Goal: Information Seeking & Learning: Learn about a topic

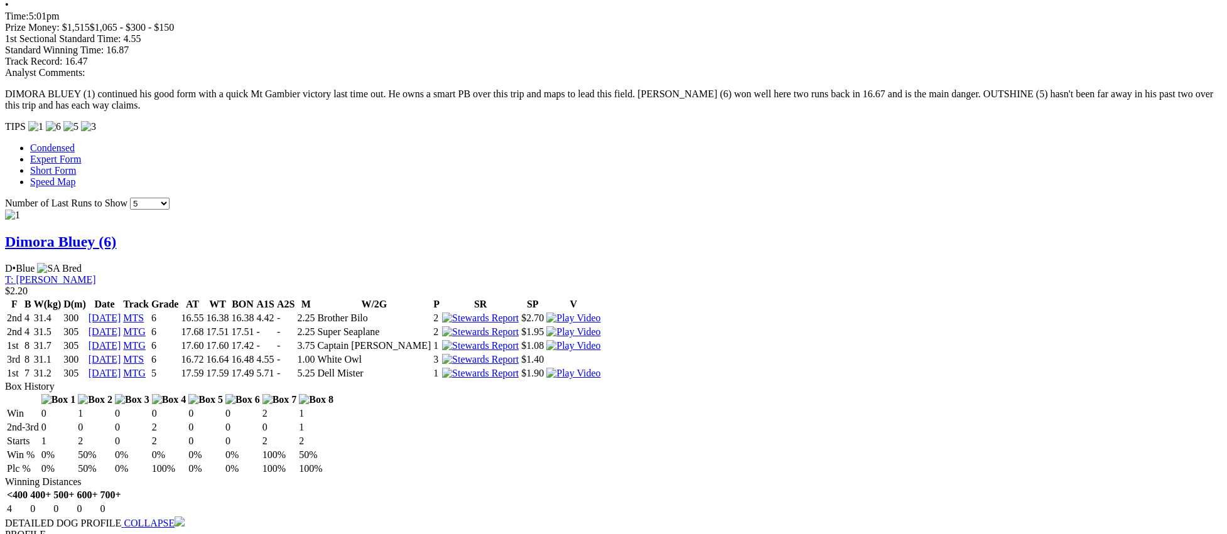
scroll to position [1056, 0]
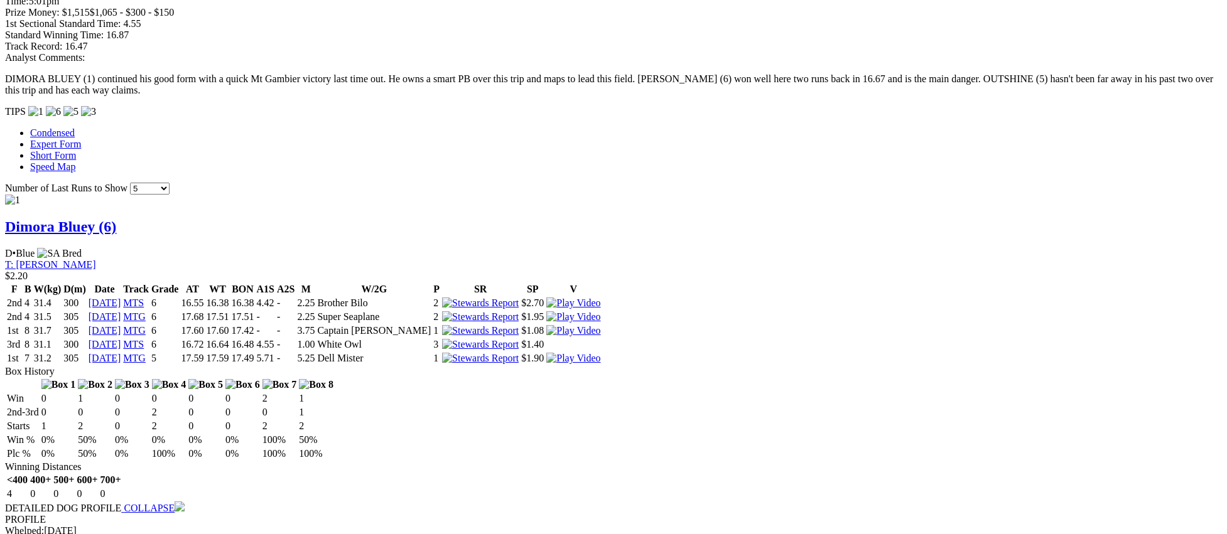
drag, startPoint x: 1017, startPoint y: 340, endPoint x: 976, endPoint y: 340, distance: 41.4
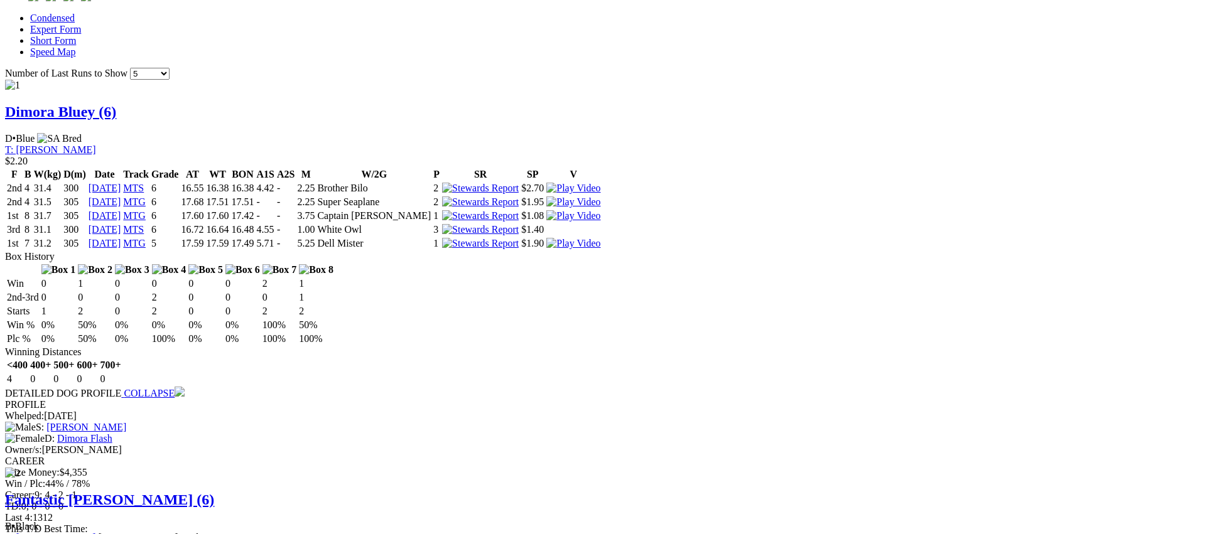
scroll to position [1195, 0]
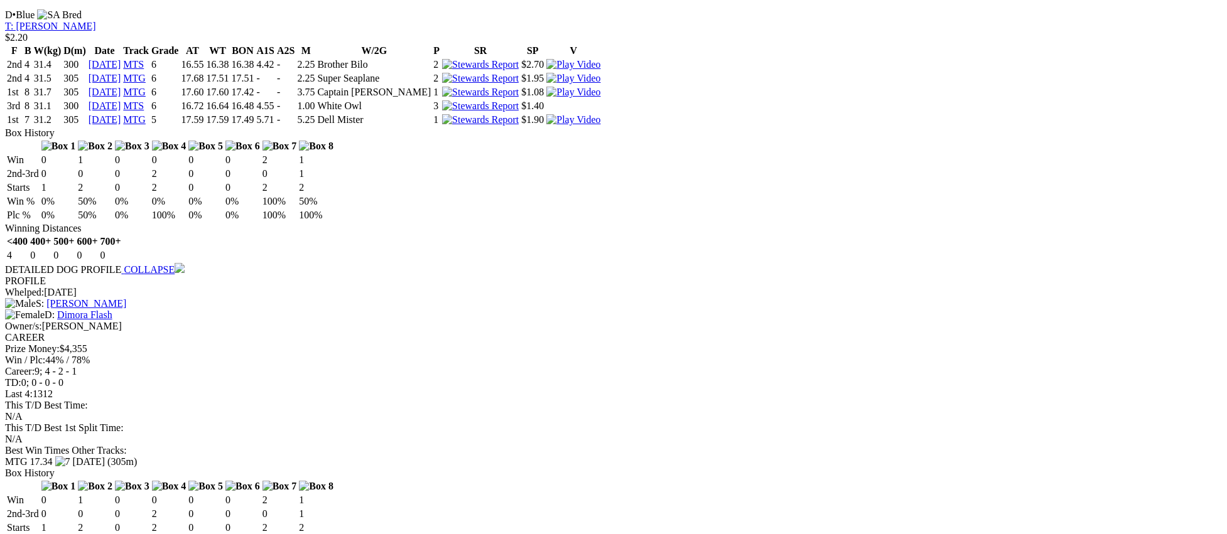
scroll to position [1298, 0]
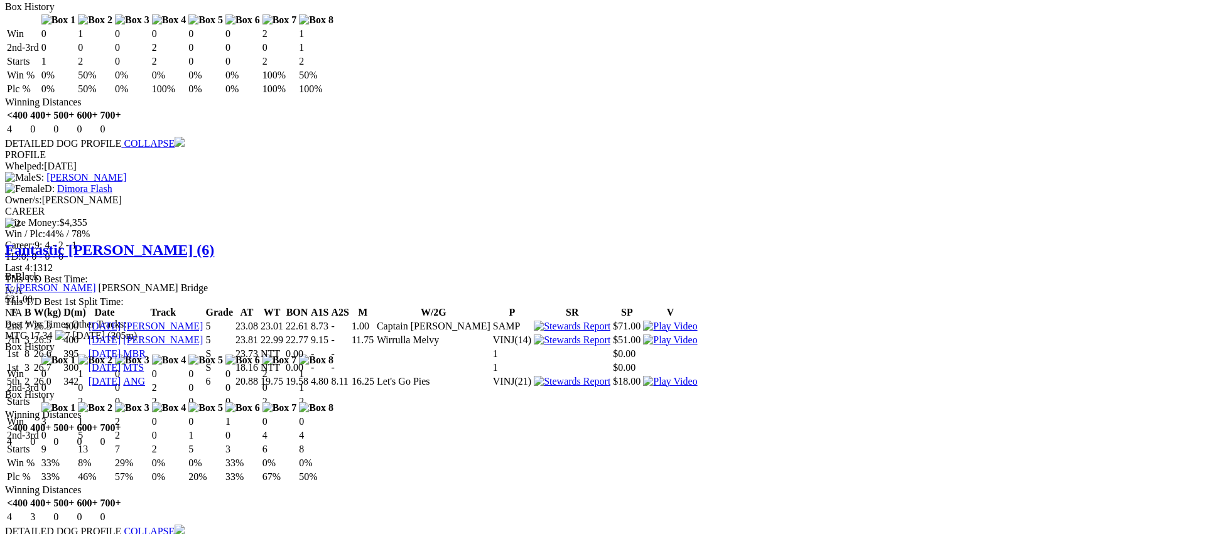
scroll to position [1507, 0]
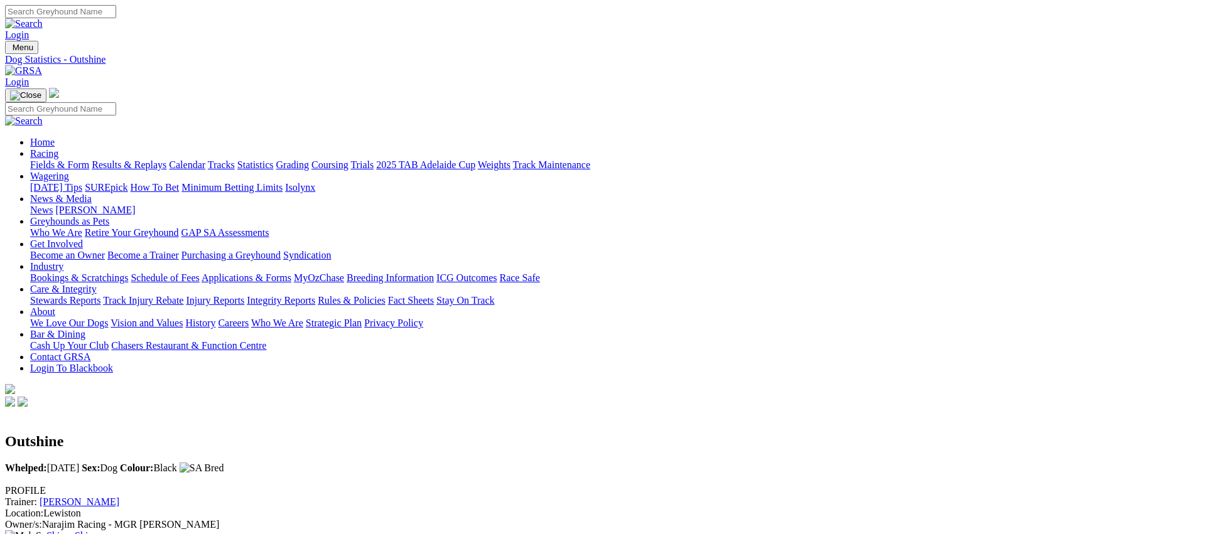
scroll to position [8, 0]
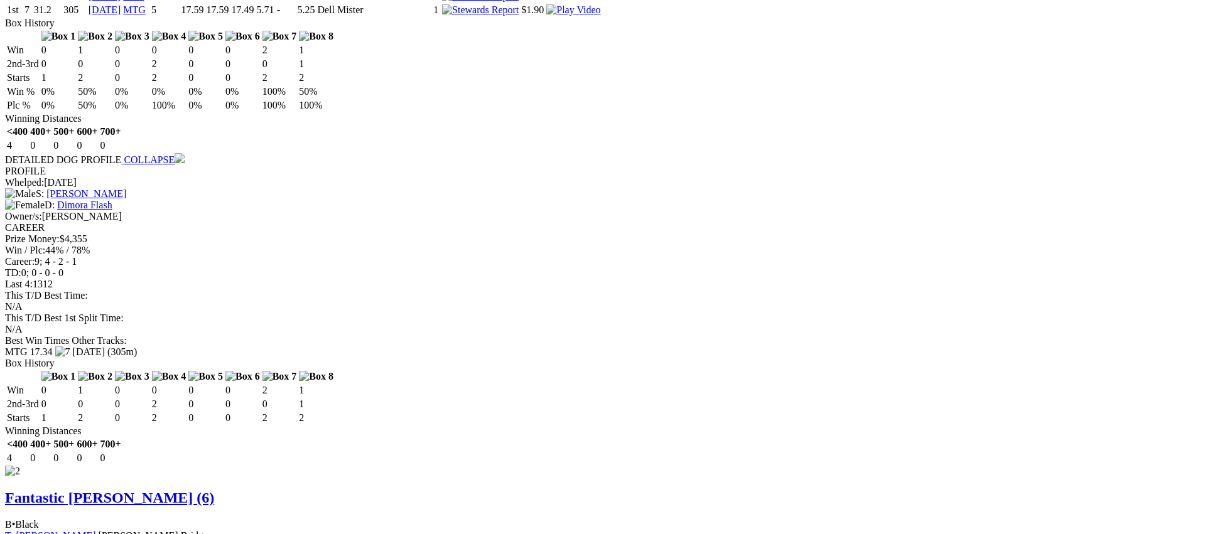
scroll to position [1409, 0]
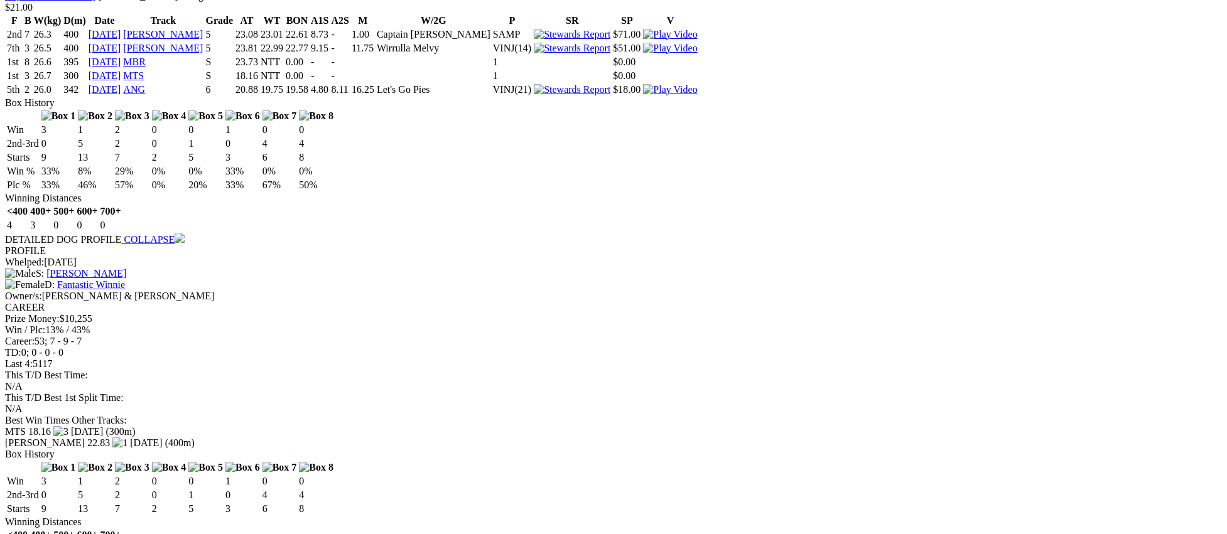
scroll to position [1939, 0]
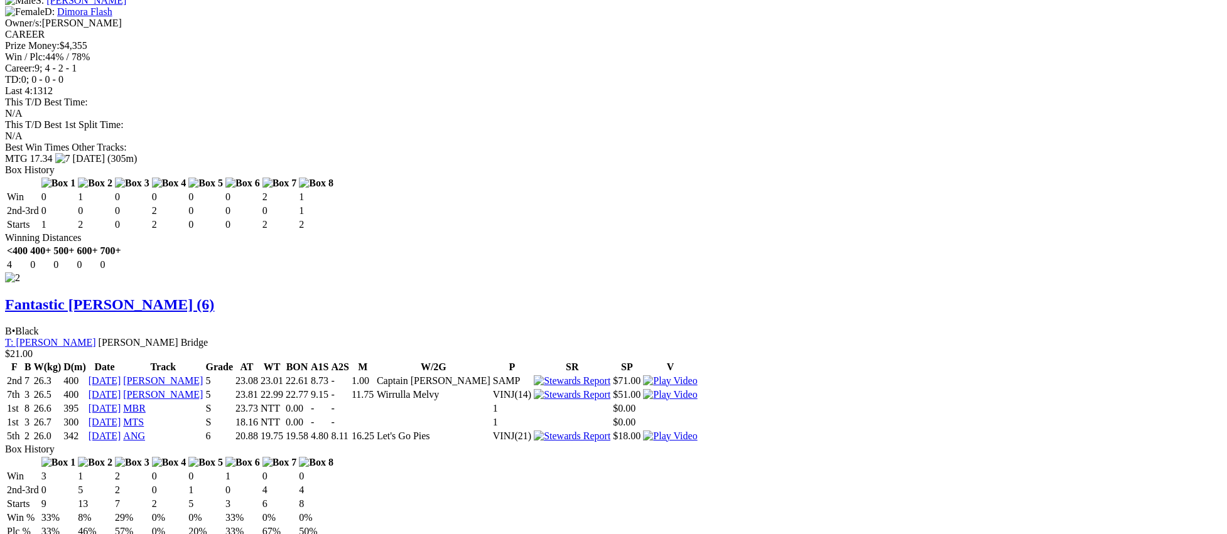
scroll to position [1600, 0]
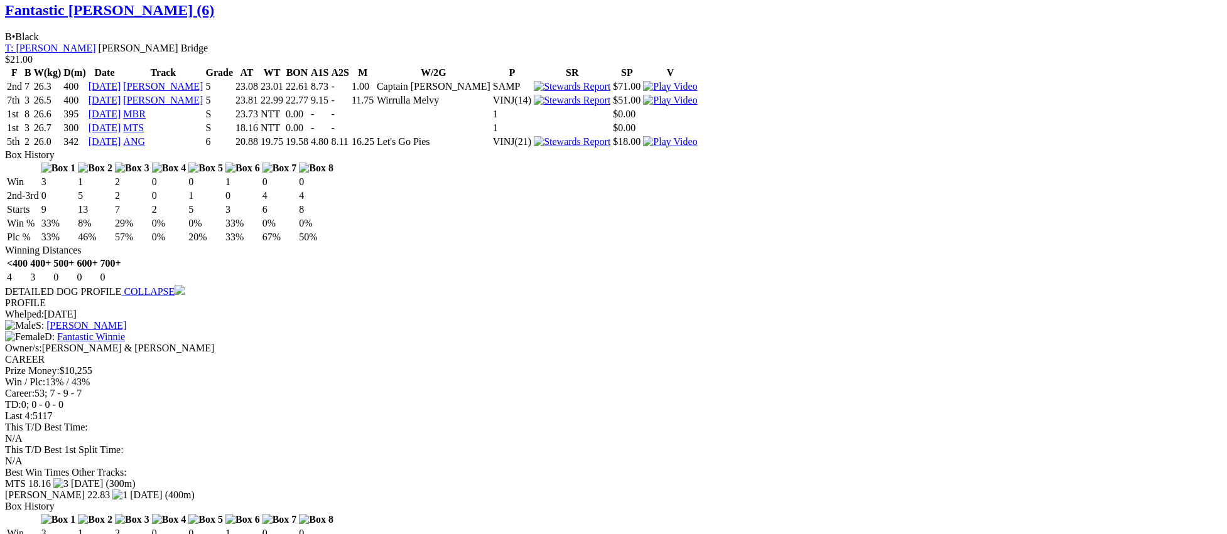
scroll to position [1915, 0]
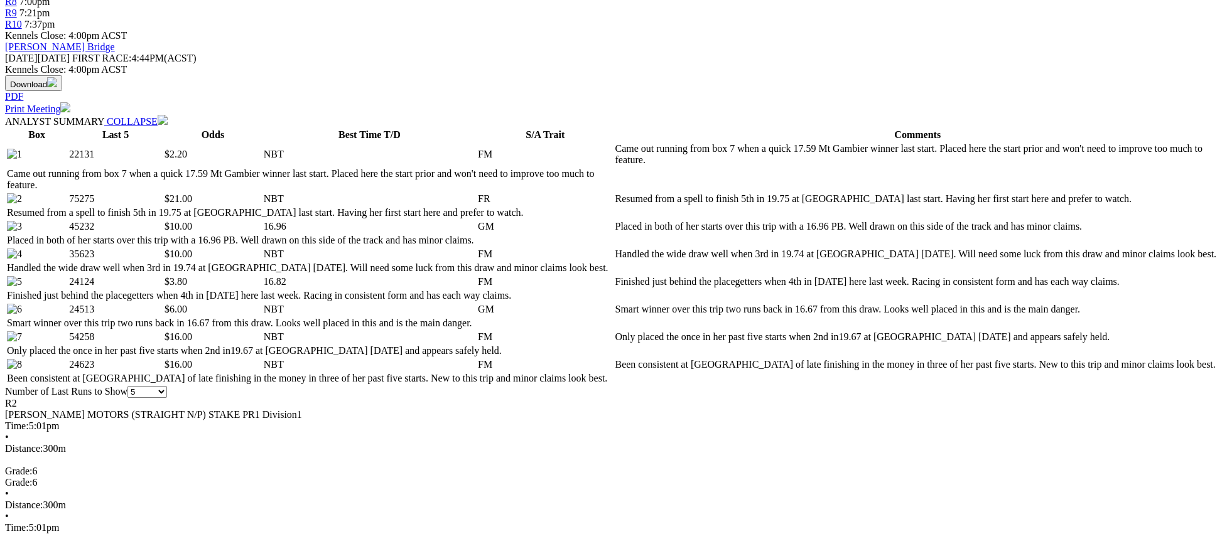
scroll to position [538, 0]
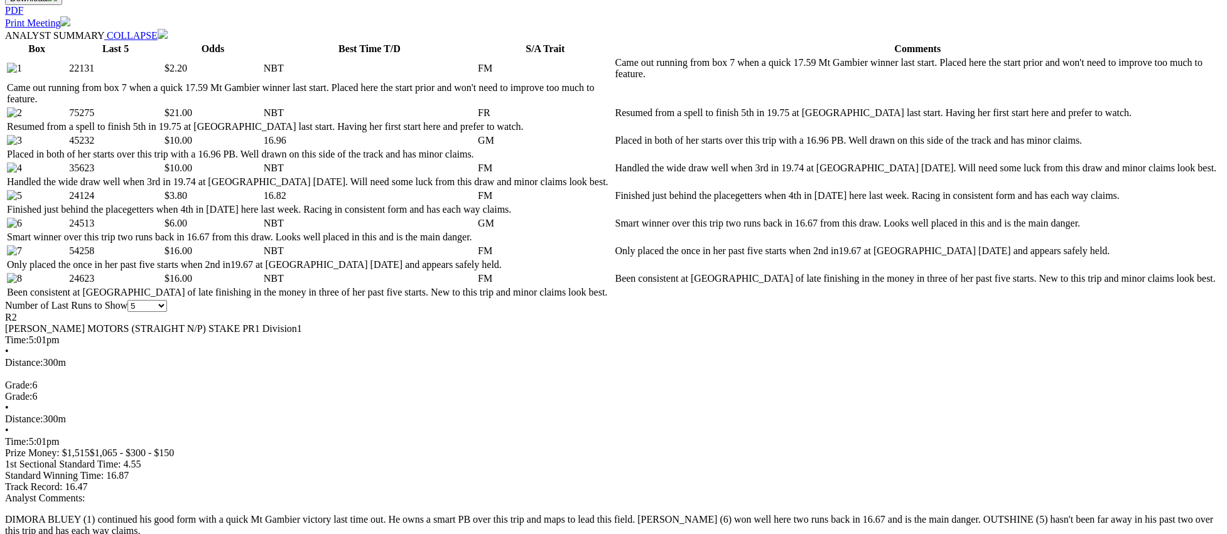
scroll to position [0, 0]
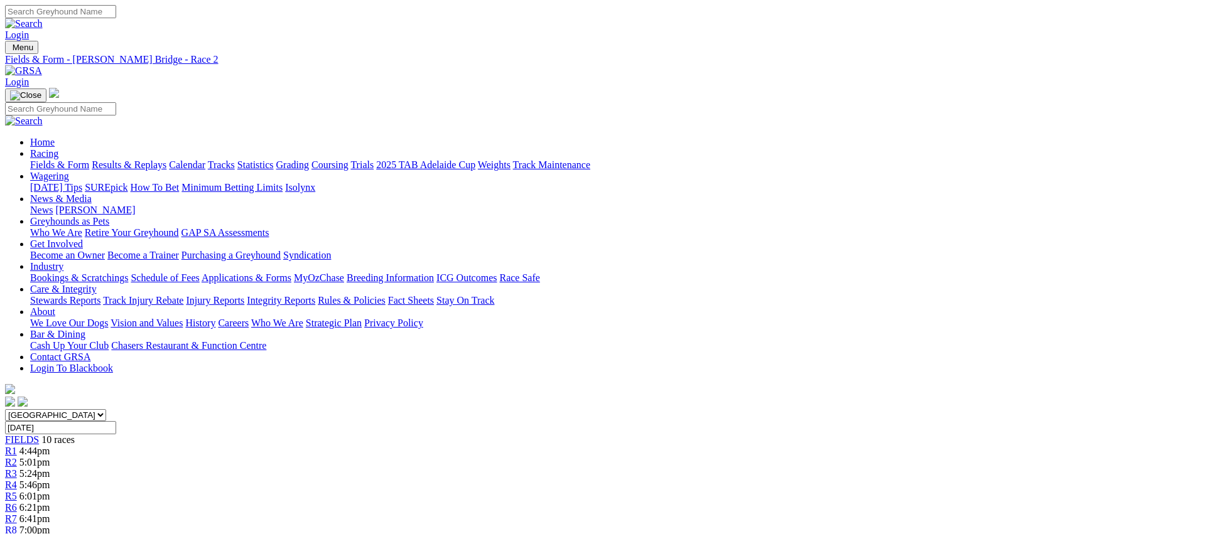
click at [50, 469] on span "5:24pm" at bounding box center [34, 474] width 31 height 11
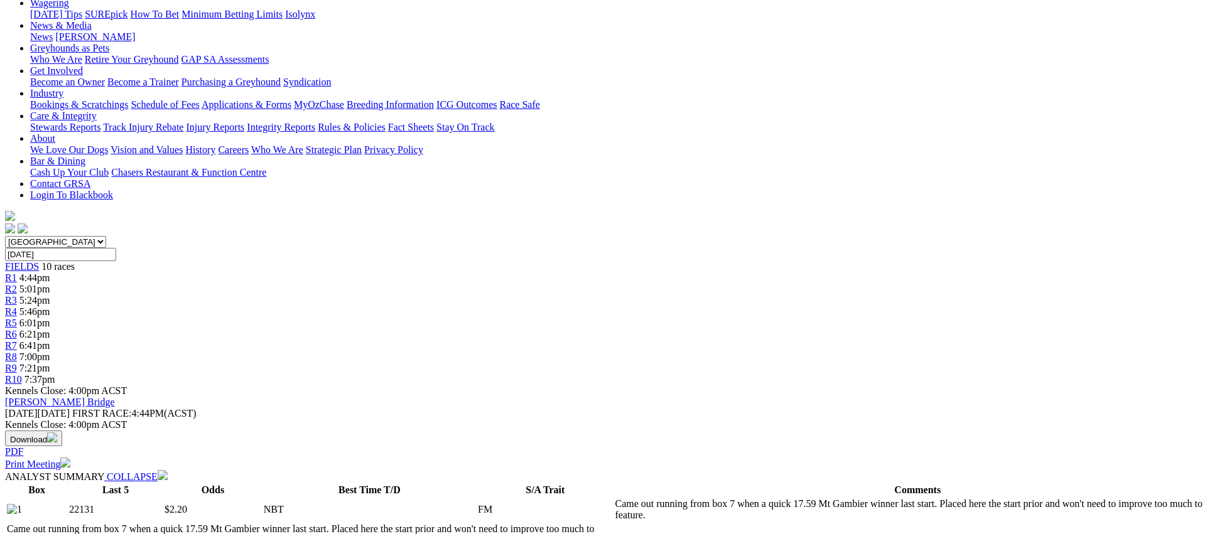
scroll to position [107, 0]
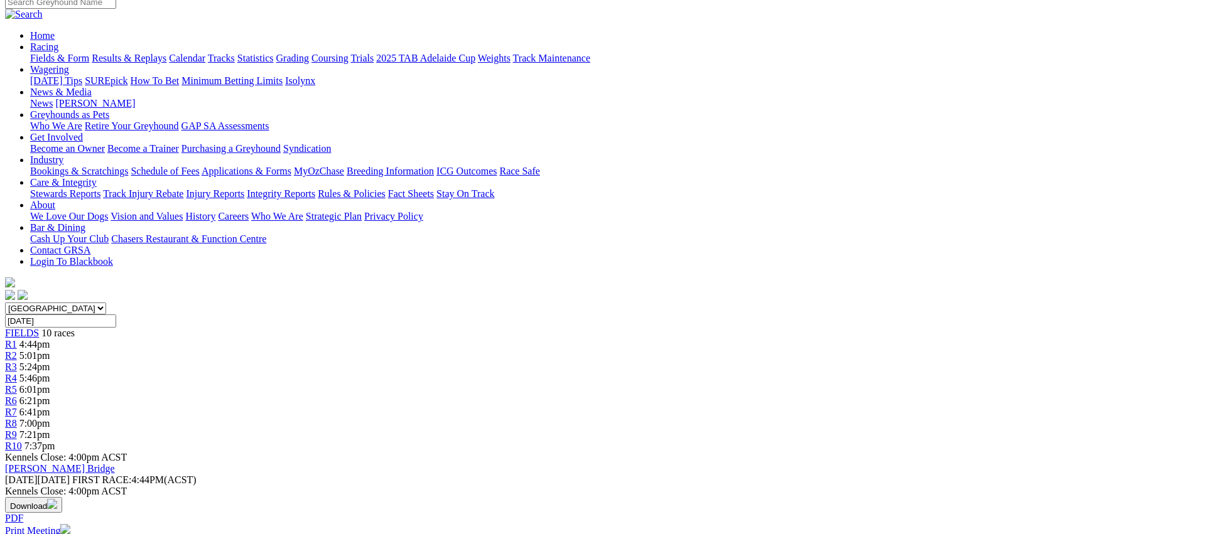
click at [468, 362] on div "R3 5:24pm" at bounding box center [613, 367] width 1217 height 11
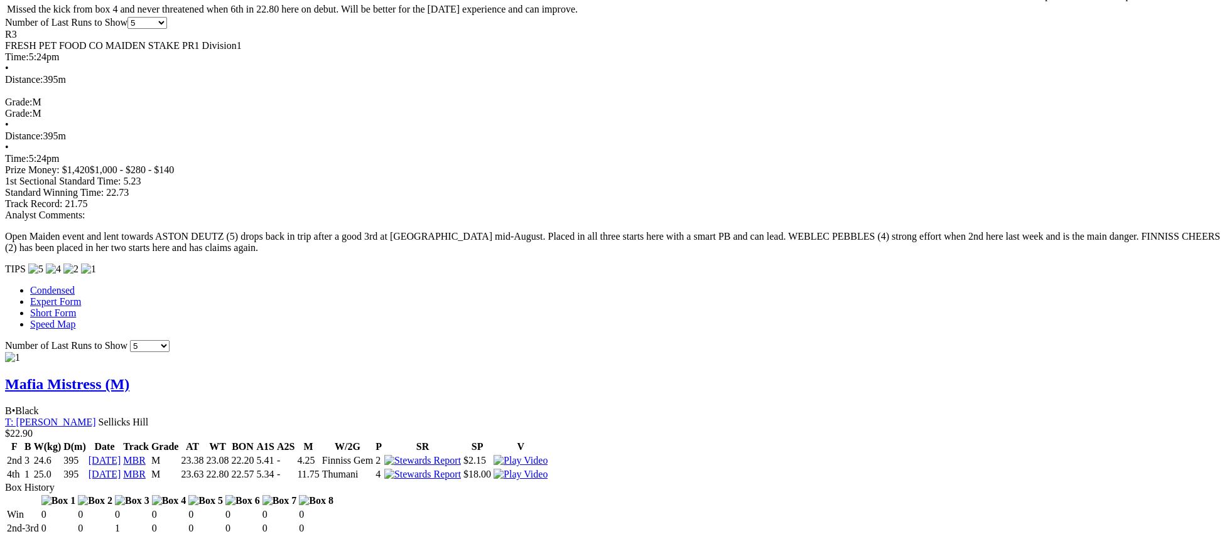
scroll to position [795, 0]
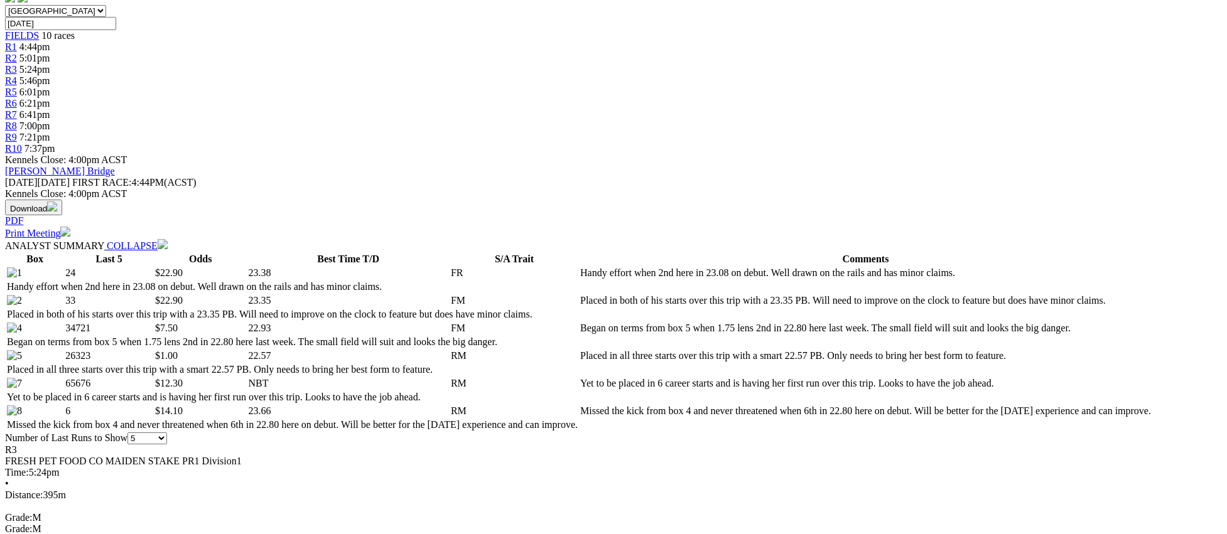
scroll to position [0, 0]
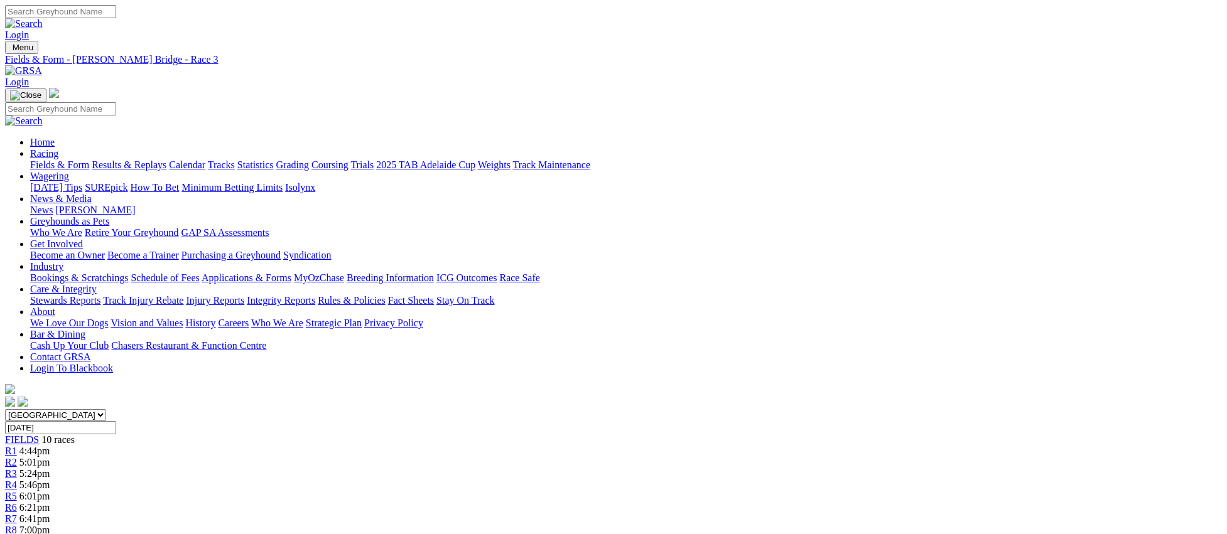
click at [17, 480] on span "R4" at bounding box center [11, 485] width 12 height 11
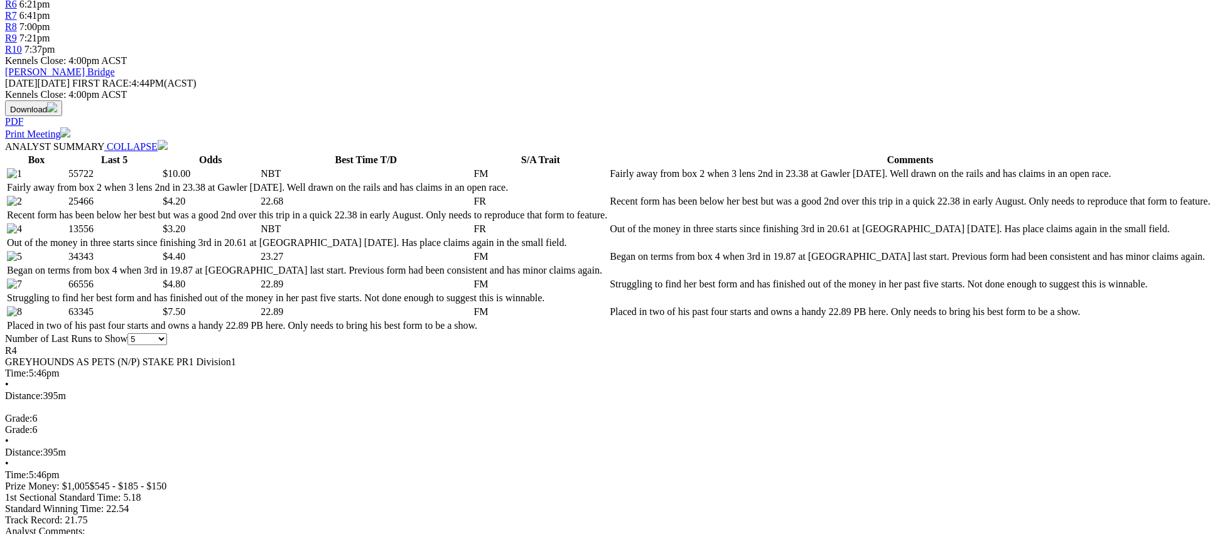
scroll to position [507, 0]
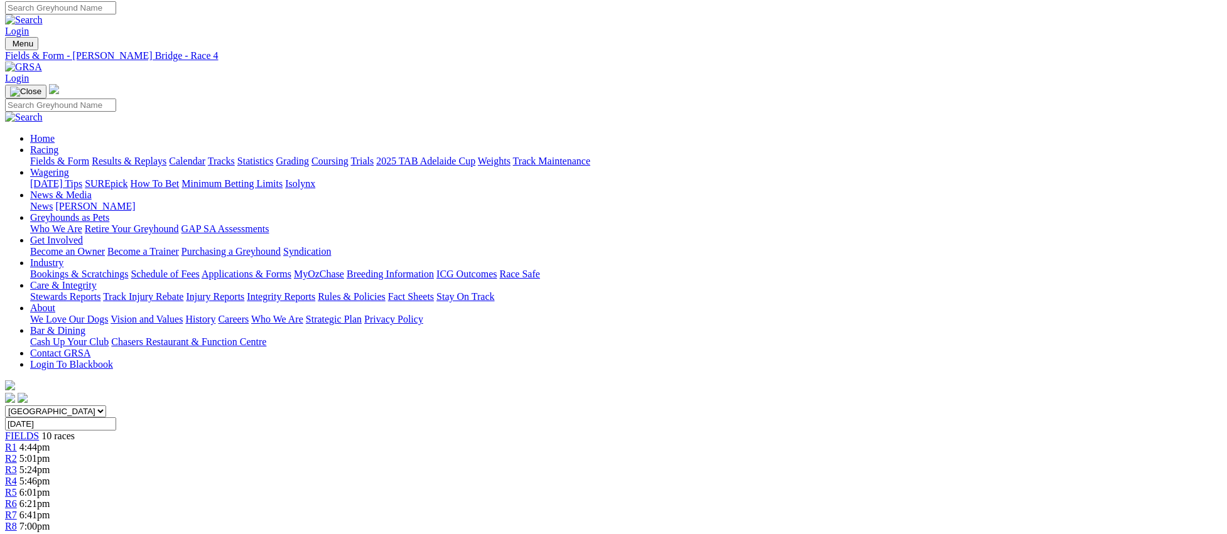
scroll to position [0, 0]
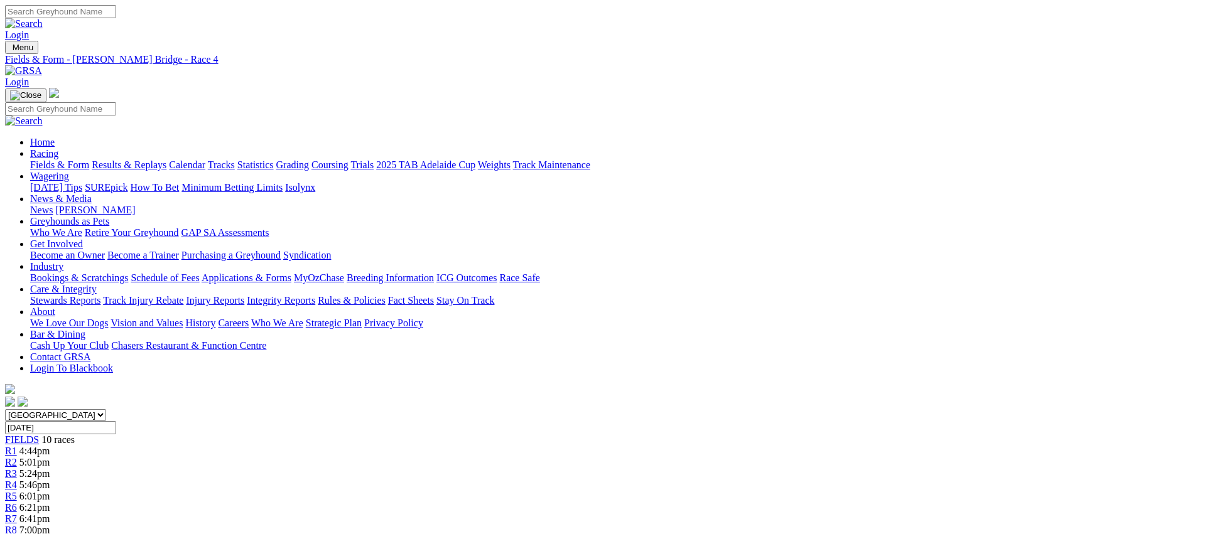
click at [17, 491] on span "R5" at bounding box center [11, 496] width 12 height 11
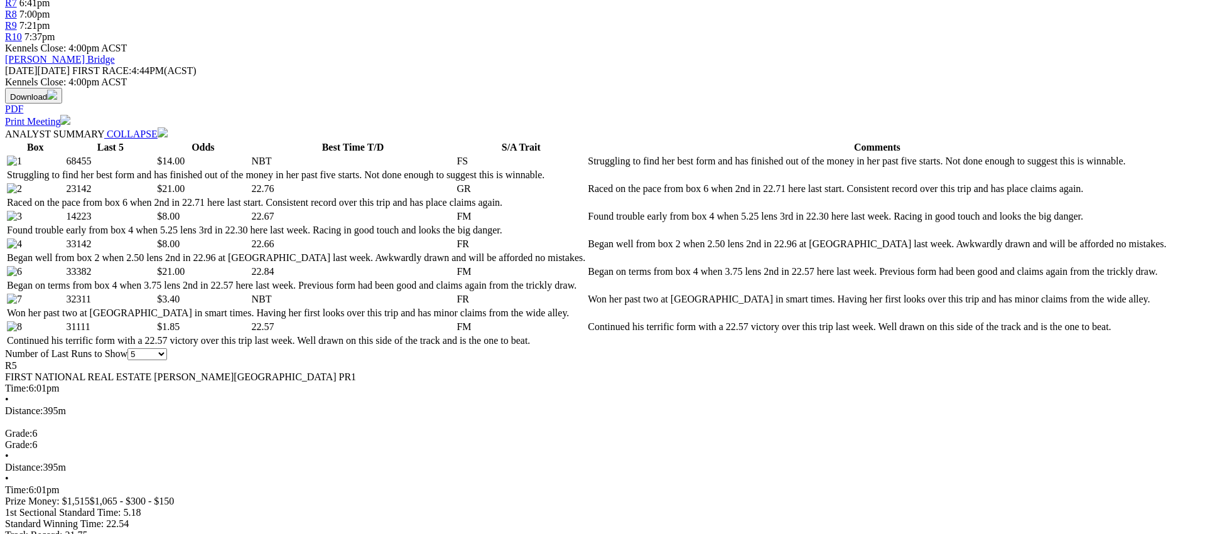
scroll to position [521, 0]
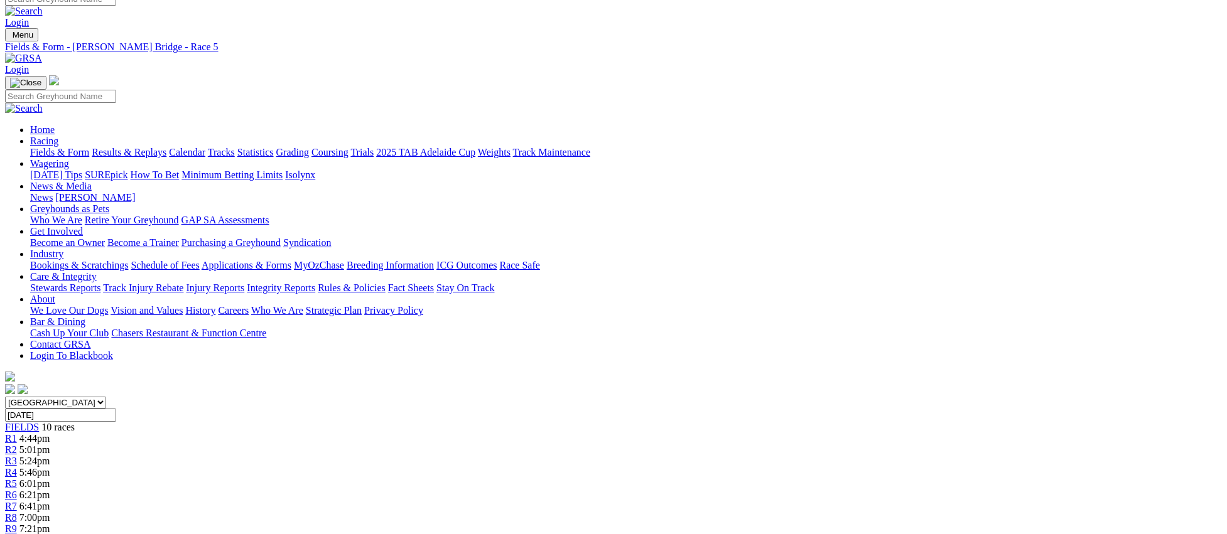
scroll to position [0, 0]
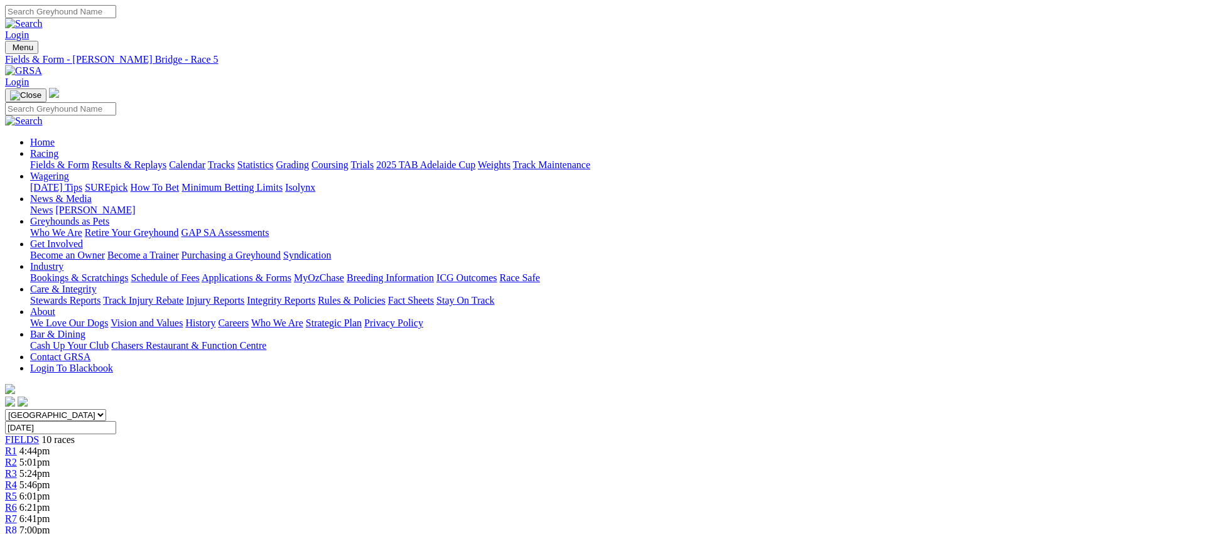
click at [17, 502] on link "R6" at bounding box center [11, 507] width 12 height 11
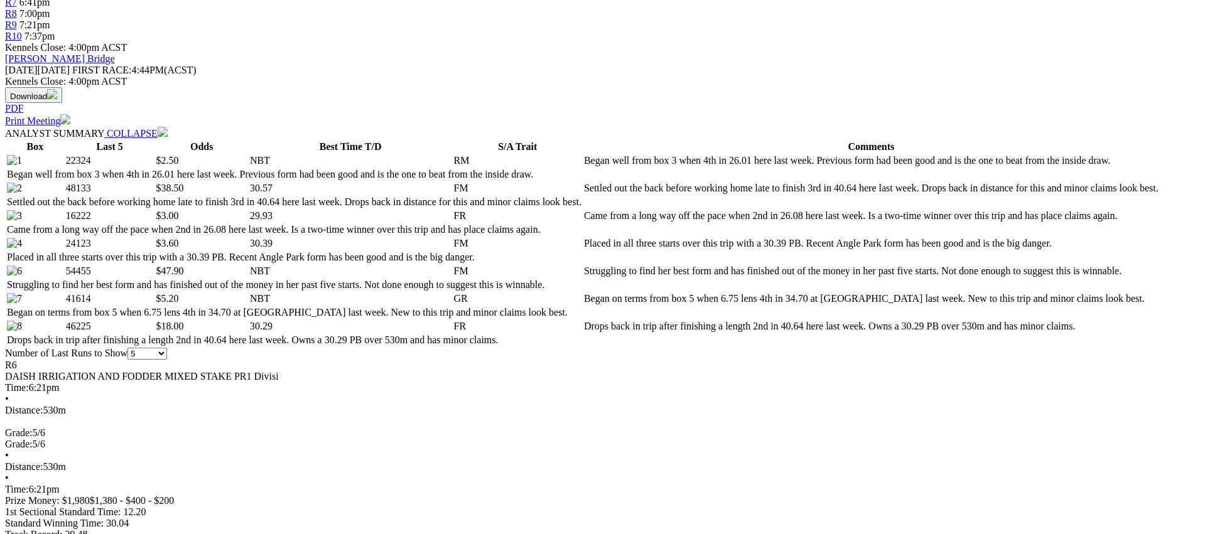
scroll to position [521, 0]
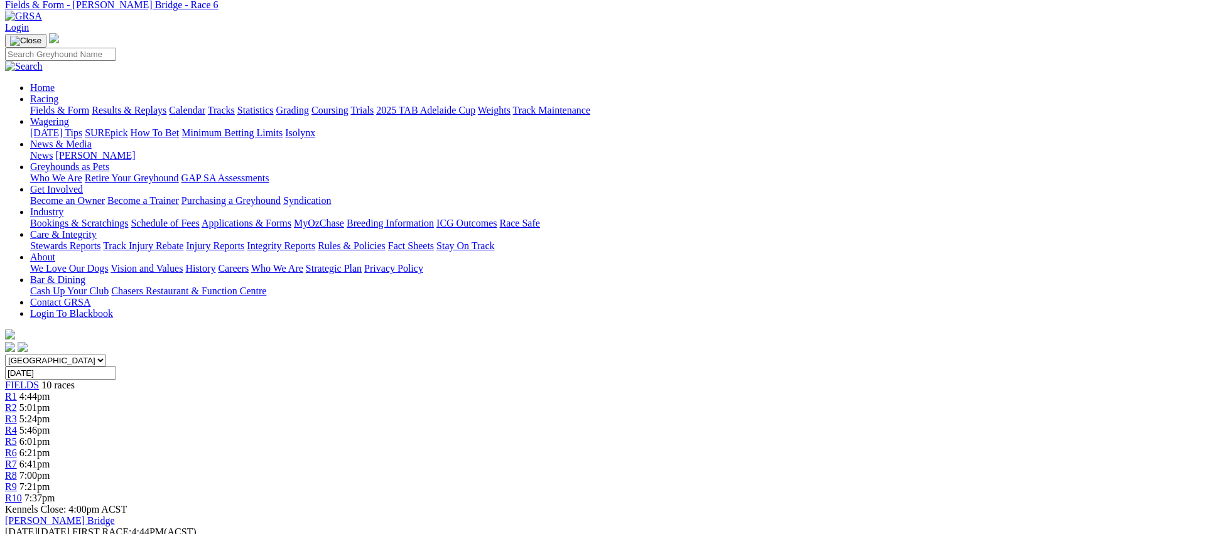
scroll to position [0, 0]
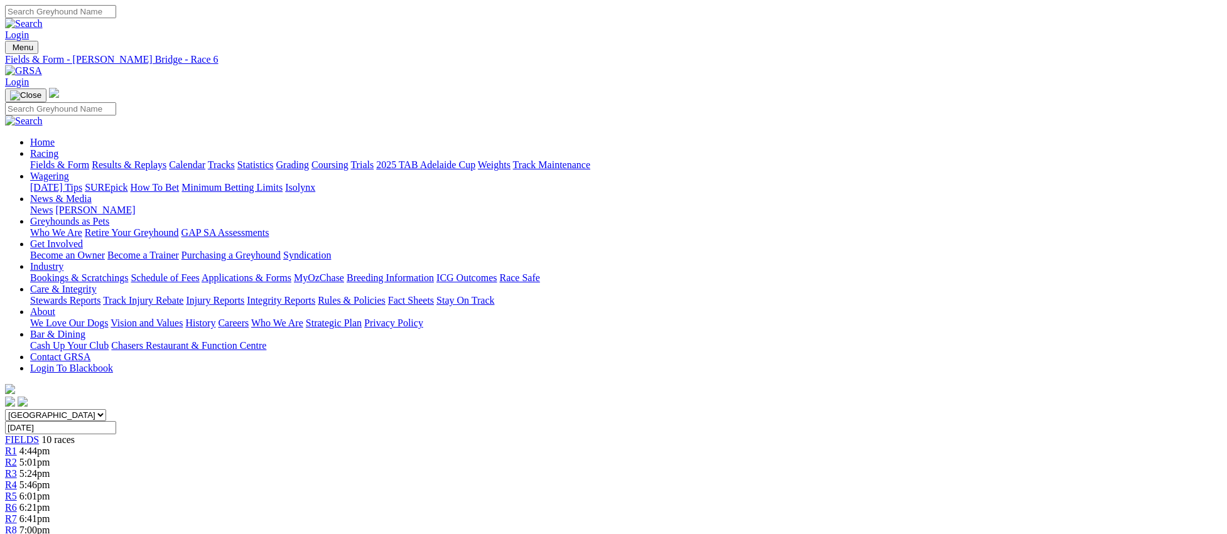
click at [17, 514] on link "R7" at bounding box center [11, 519] width 12 height 11
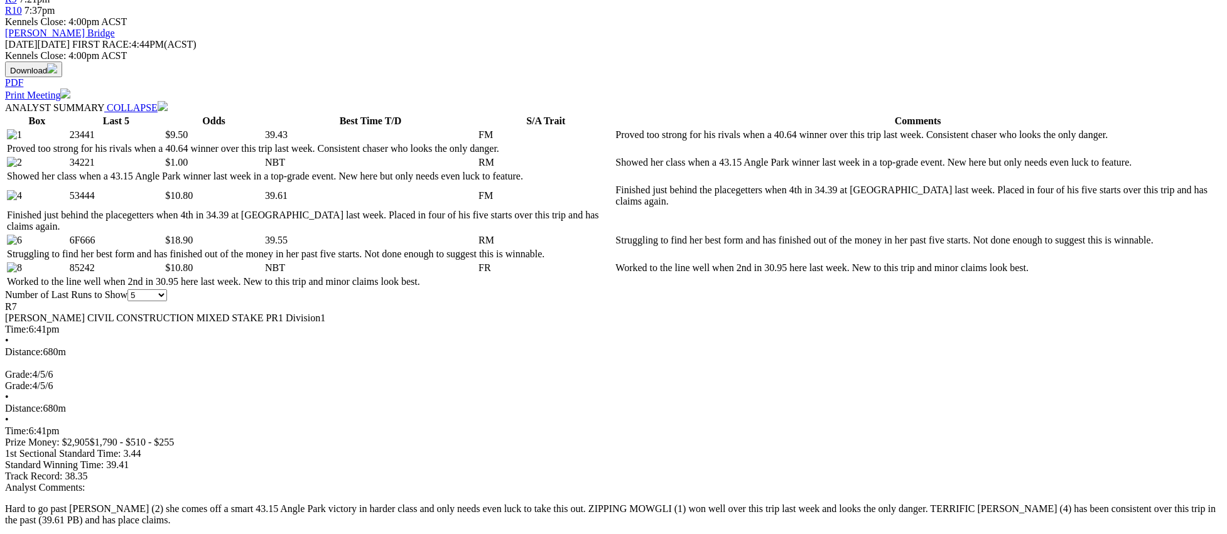
scroll to position [587, 0]
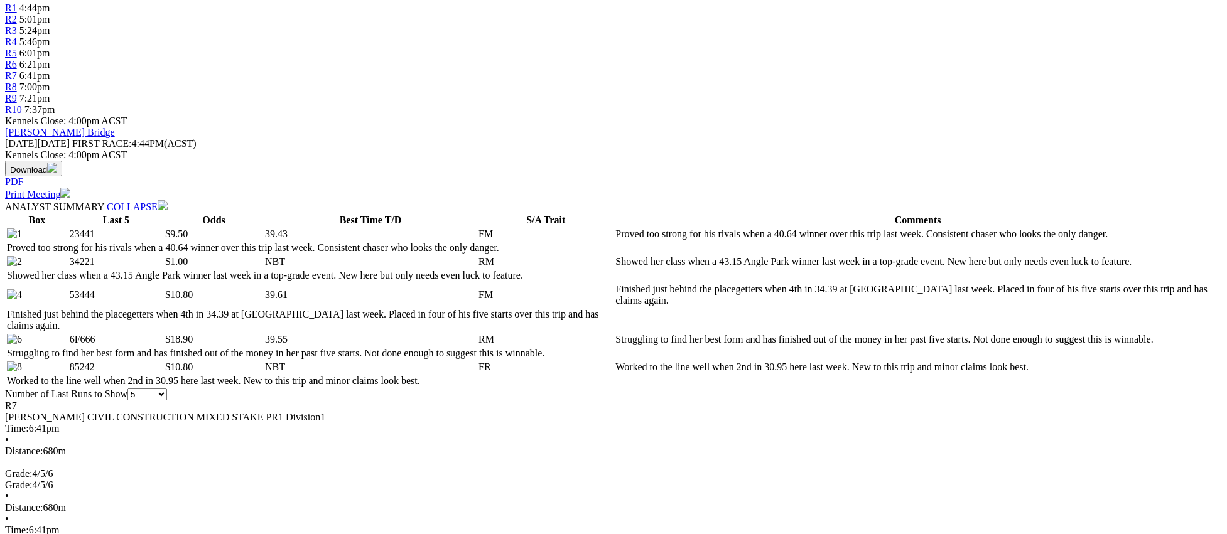
scroll to position [0, 0]
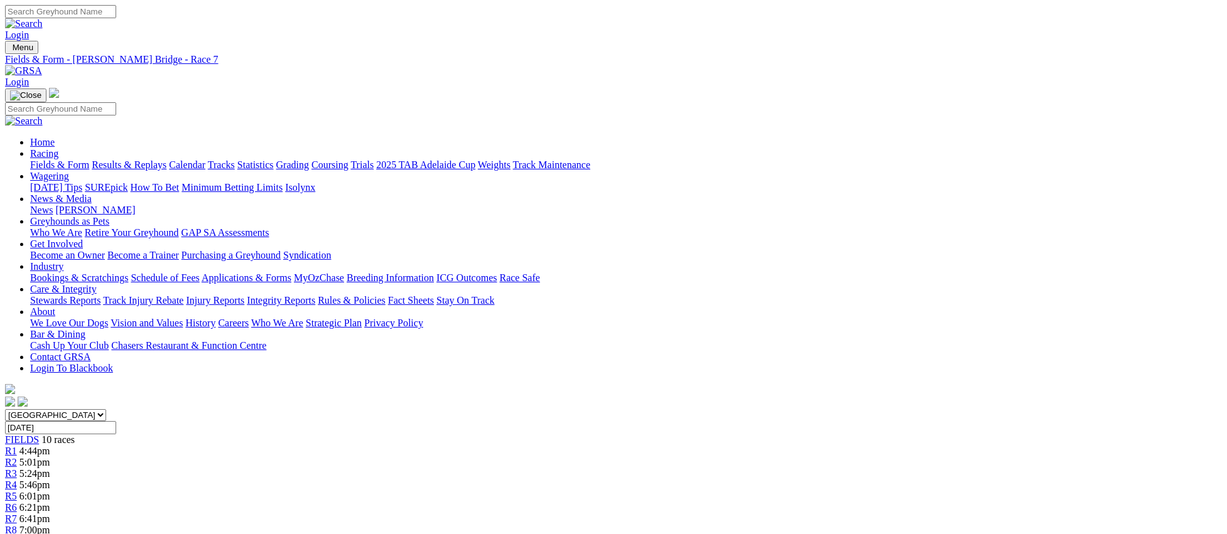
click at [17, 525] on span "R8" at bounding box center [11, 530] width 12 height 11
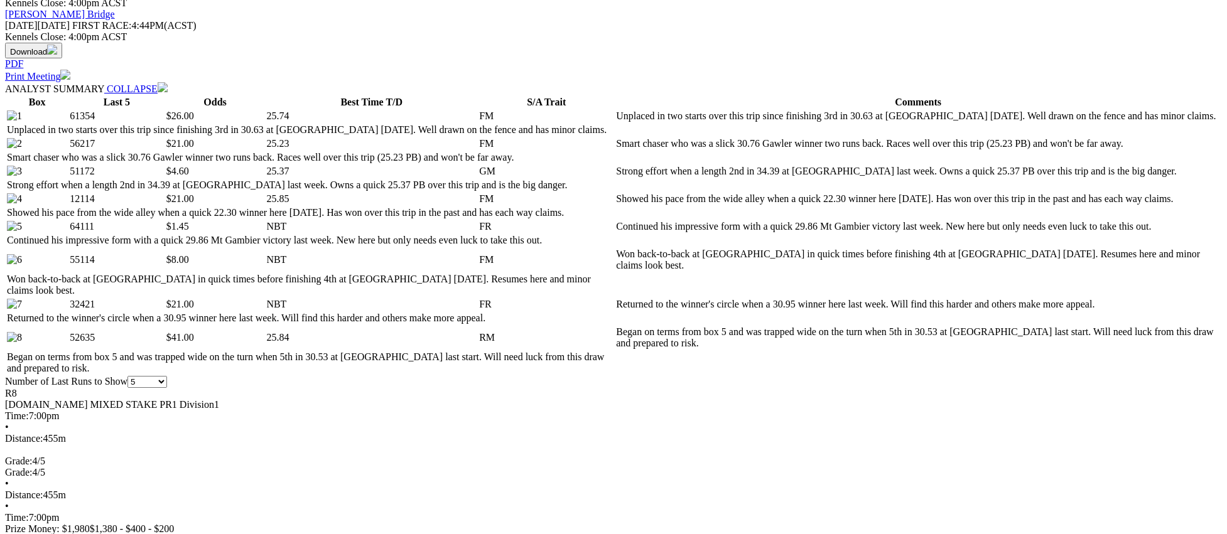
scroll to position [579, 0]
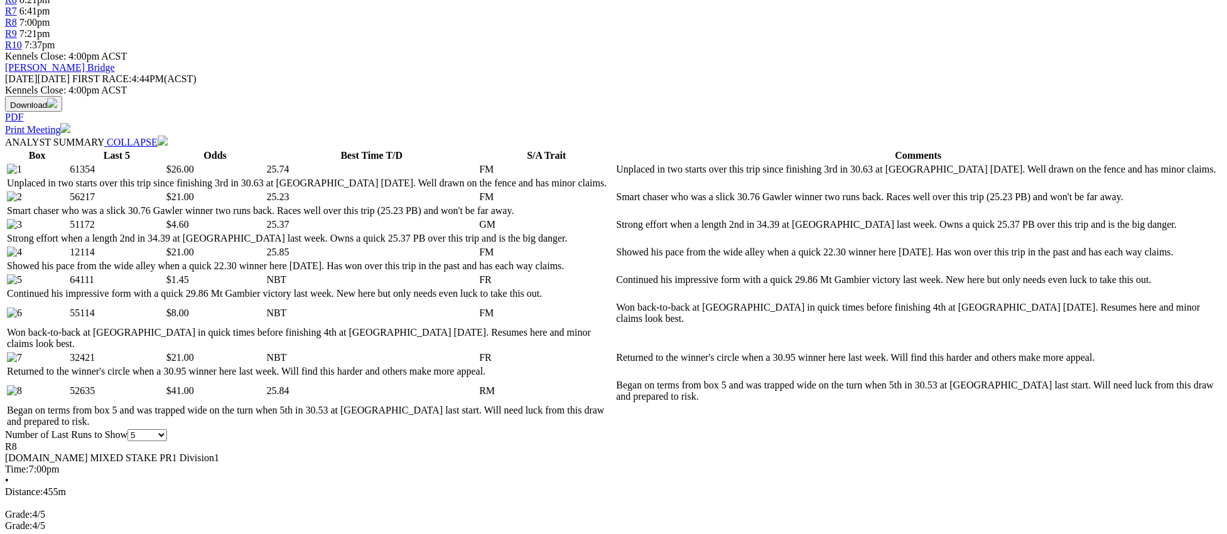
scroll to position [0, 0]
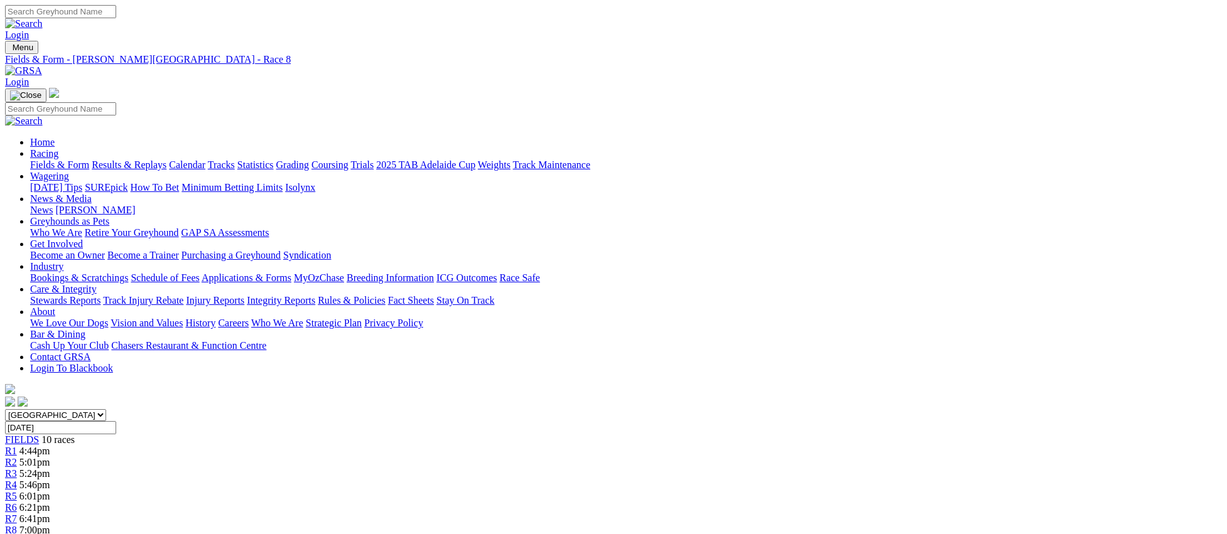
click at [17, 534] on link "R9" at bounding box center [11, 541] width 12 height 11
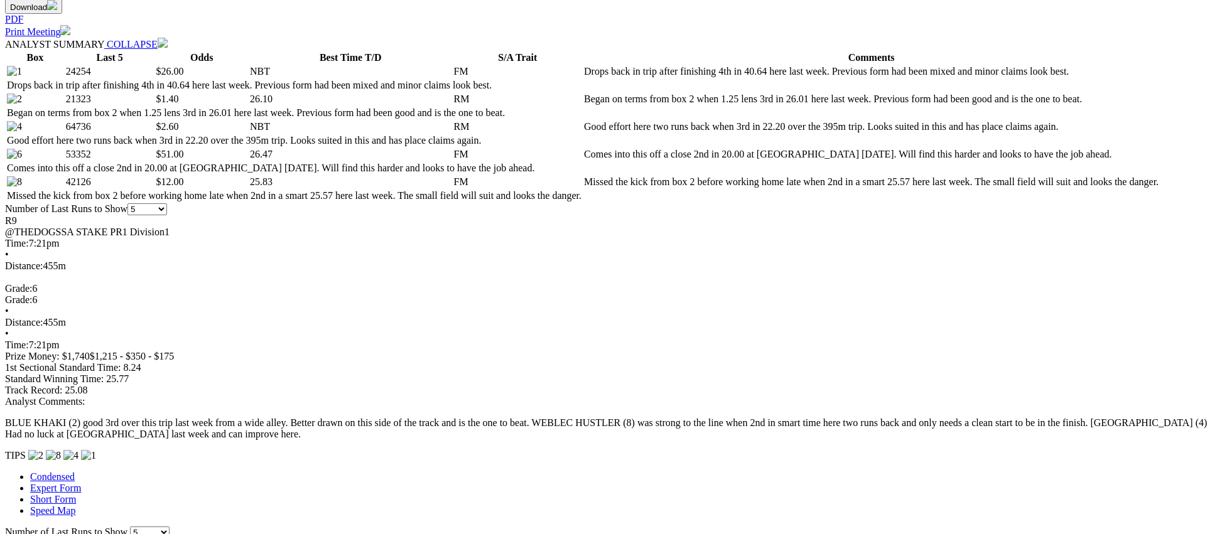
scroll to position [608, 0]
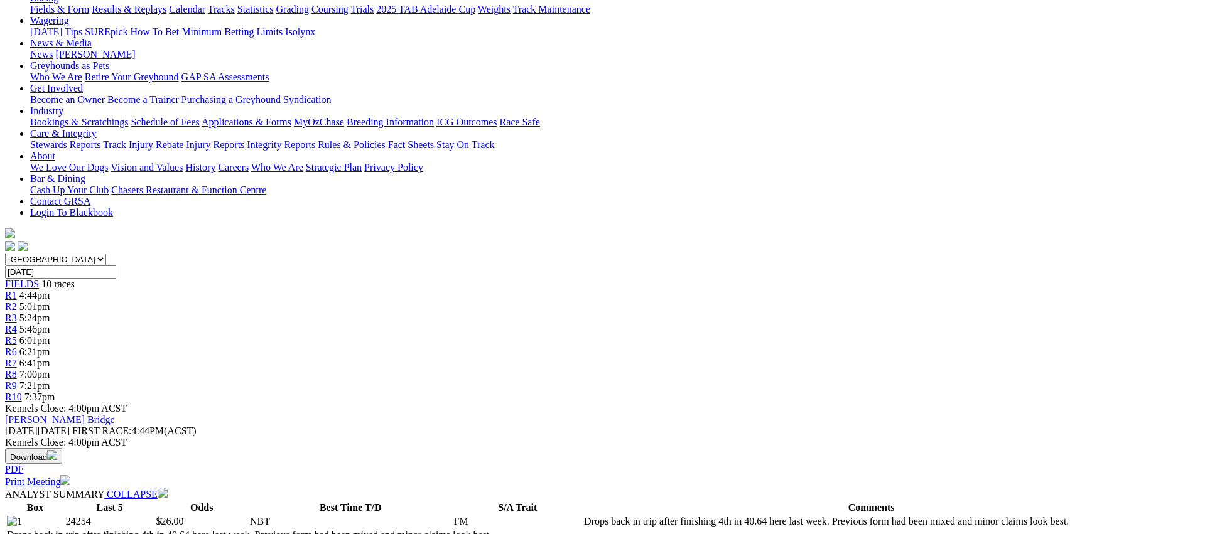
scroll to position [0, 0]
